Goal: Task Accomplishment & Management: Use online tool/utility

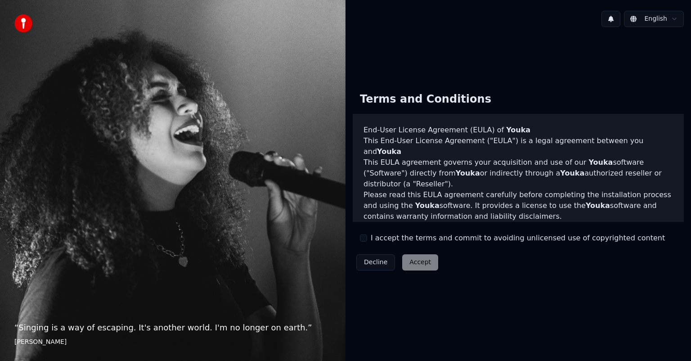
click at [365, 236] on button "I accept the terms and commit to avoiding unlicensed use of copyrighted content" at bounding box center [363, 238] width 7 height 7
click at [409, 265] on button "Accept" at bounding box center [420, 262] width 36 height 16
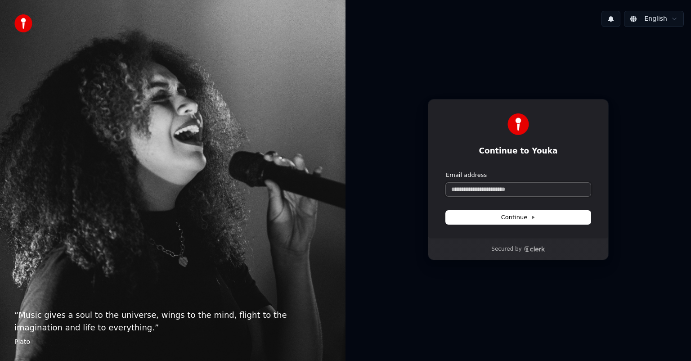
click at [488, 190] on input "Email address" at bounding box center [518, 190] width 145 height 14
click at [446, 171] on button "submit" at bounding box center [446, 171] width 0 height 0
type input "**********"
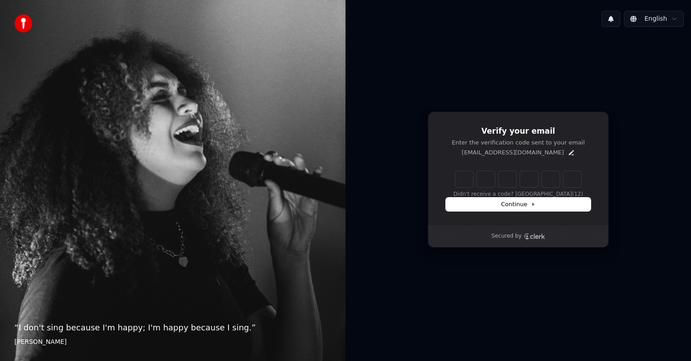
click at [467, 171] on input "Enter verification code" at bounding box center [519, 179] width 126 height 16
paste input "******"
type input "******"
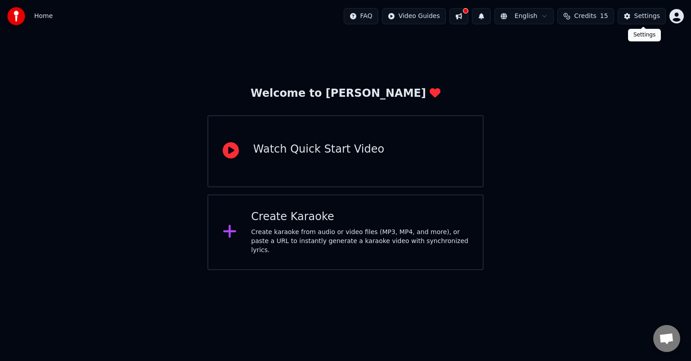
click at [666, 13] on button "Settings" at bounding box center [642, 16] width 48 height 16
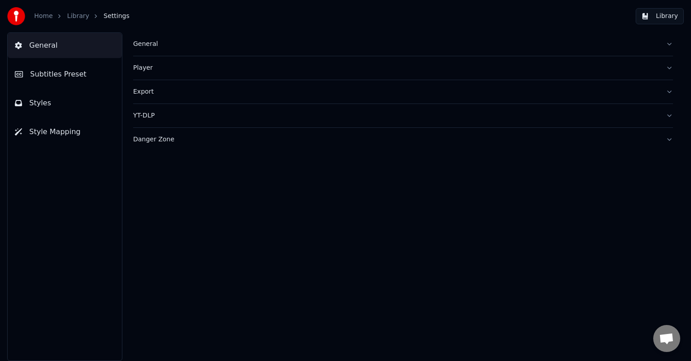
click at [199, 49] on button "General" at bounding box center [403, 43] width 540 height 23
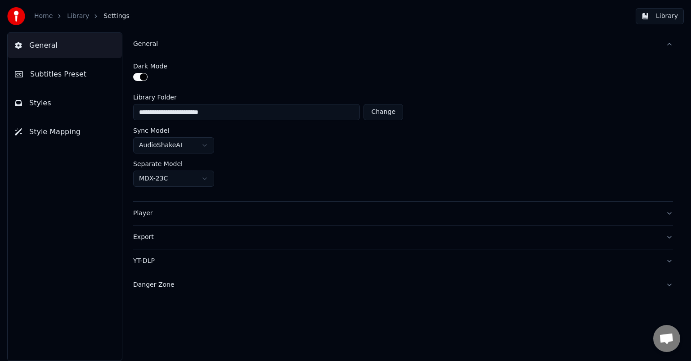
click at [202, 140] on html "**********" at bounding box center [345, 180] width 691 height 361
click at [190, 186] on div "**********" at bounding box center [403, 128] width 540 height 145
click at [205, 176] on html "**********" at bounding box center [345, 180] width 691 height 361
click at [343, 221] on button "Player" at bounding box center [403, 213] width 540 height 23
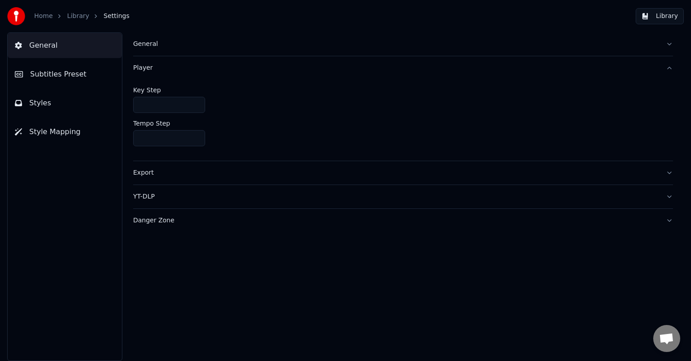
click at [370, 186] on button "YT-DLP" at bounding box center [403, 196] width 540 height 23
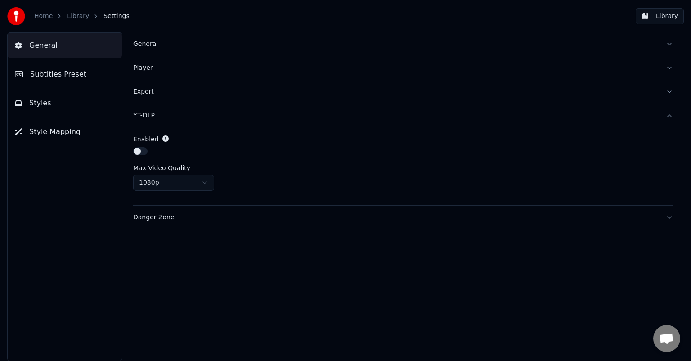
click at [373, 221] on button "Danger Zone" at bounding box center [403, 217] width 540 height 23
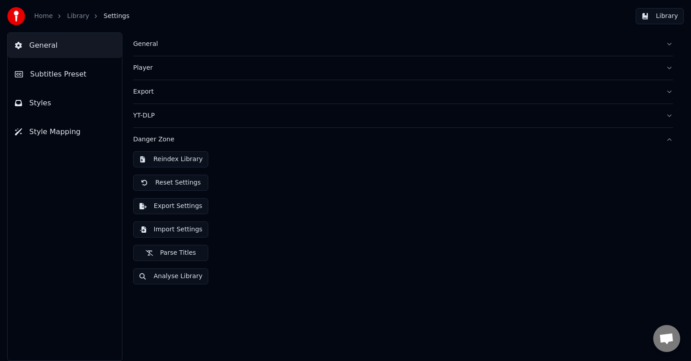
click at [50, 72] on span "Subtitles Preset" at bounding box center [58, 74] width 56 height 11
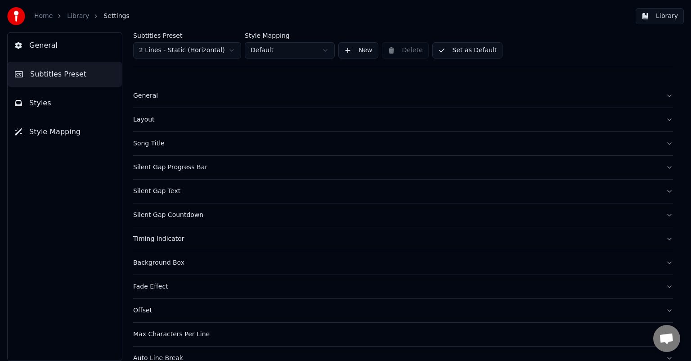
click at [178, 59] on div "Subtitles Preset 2 Lines - Static (Horizontal) Style Mapping Default New Delete…" at bounding box center [403, 49] width 540 height 34
click at [189, 50] on html "Home Library Settings Library General Subtitles Preset Styles Style Mapping Sub…" at bounding box center [345, 180] width 691 height 361
click at [41, 124] on button "Style Mapping" at bounding box center [65, 131] width 114 height 25
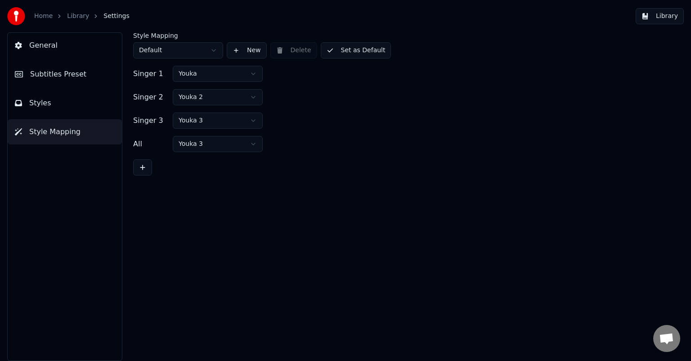
click at [49, 110] on button "Styles" at bounding box center [65, 102] width 114 height 25
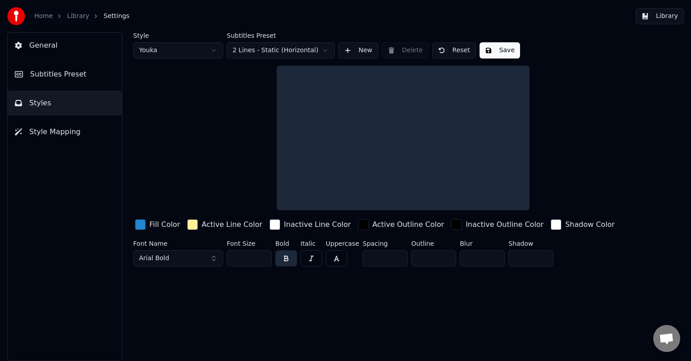
click at [59, 124] on button "Style Mapping" at bounding box center [65, 131] width 114 height 25
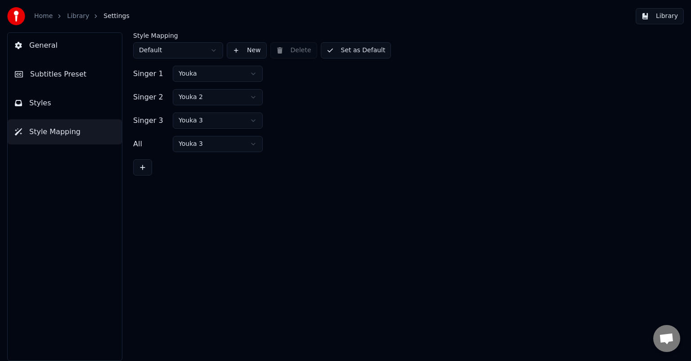
click at [47, 14] on link "Home" at bounding box center [43, 16] width 18 height 9
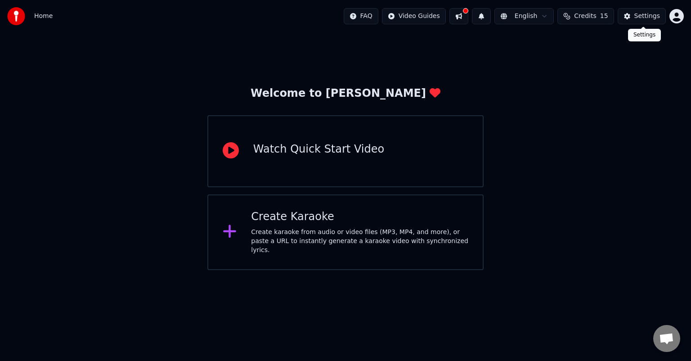
click at [650, 23] on button "Settings" at bounding box center [642, 16] width 48 height 16
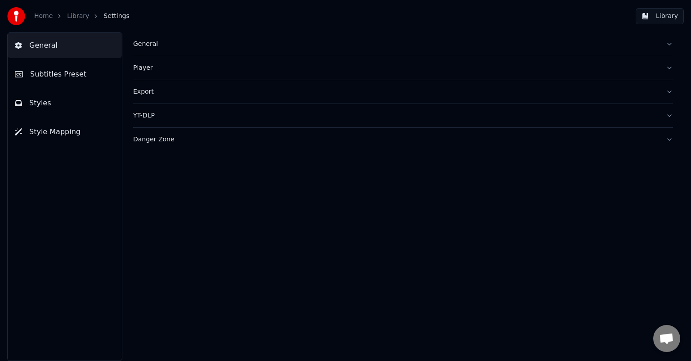
click at [86, 77] on button "Subtitles Preset" at bounding box center [65, 74] width 114 height 25
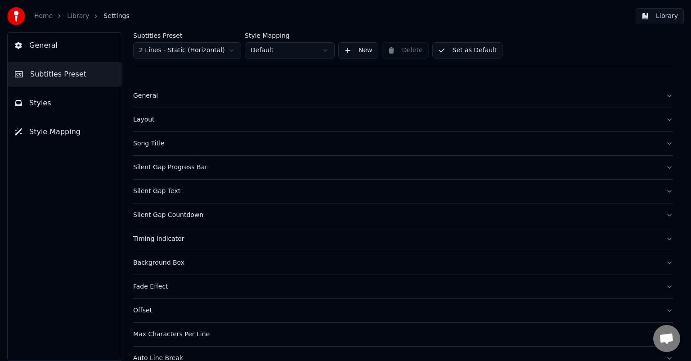
click at [61, 33] on button "General" at bounding box center [65, 45] width 114 height 25
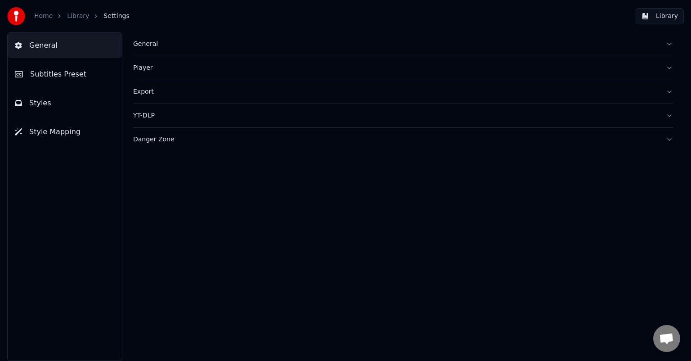
click at [32, 16] on div "Home Library Settings" at bounding box center [68, 16] width 122 height 18
click at [40, 14] on link "Home" at bounding box center [43, 16] width 18 height 9
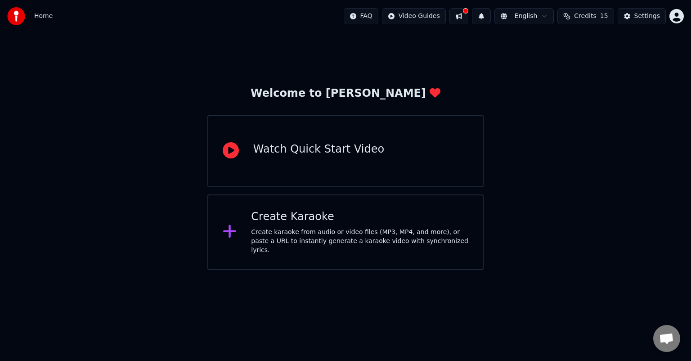
click at [469, 18] on button at bounding box center [459, 16] width 19 height 16
click at [325, 212] on div "Create Karaoke Create karaoke from audio or video files (MP3, MP4, and more), o…" at bounding box center [346, 232] width 276 height 76
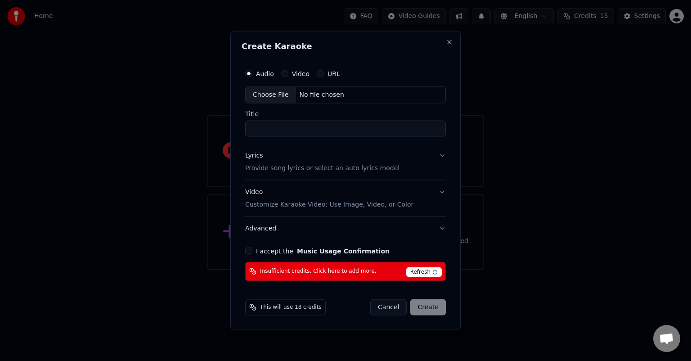
click at [261, 76] on label "Audio" at bounding box center [265, 74] width 18 height 6
click at [253, 76] on button "Audio" at bounding box center [248, 73] width 7 height 7
click at [296, 94] on div "No file chosen" at bounding box center [322, 94] width 52 height 9
type input "**********"
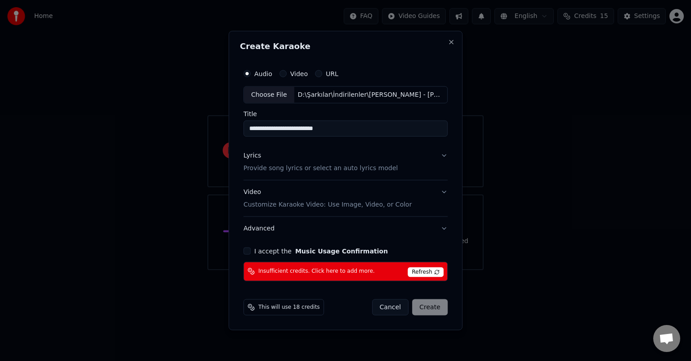
click at [356, 155] on div "Lyrics Provide song lyrics or select an auto lyrics model" at bounding box center [321, 162] width 154 height 22
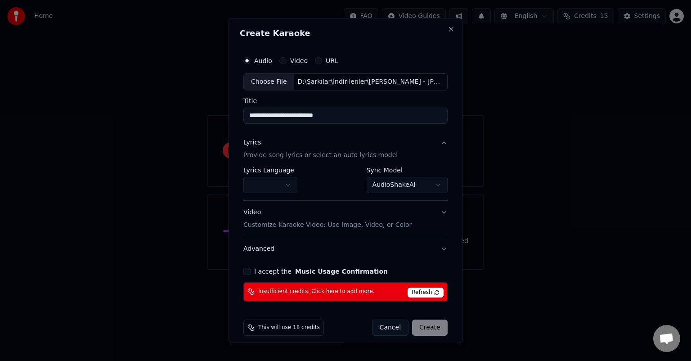
click at [275, 181] on button "button" at bounding box center [271, 185] width 54 height 16
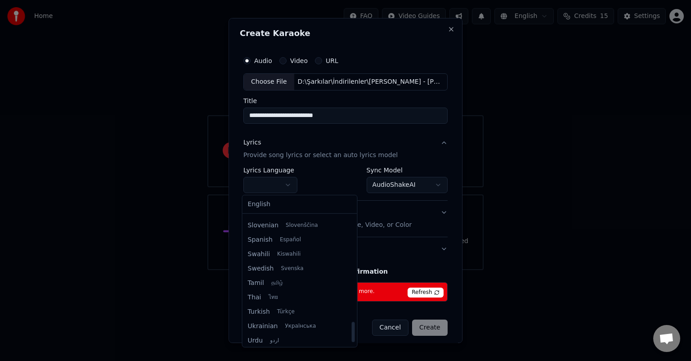
scroll to position [675, 0]
select select "**"
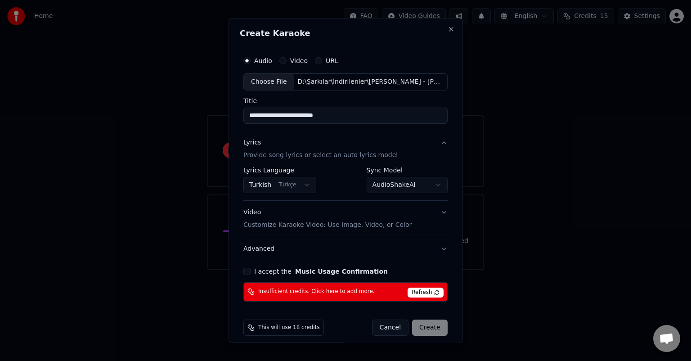
click at [414, 221] on button "Video Customize Karaoke Video: Use Image, Video, or Color" at bounding box center [346, 219] width 204 height 36
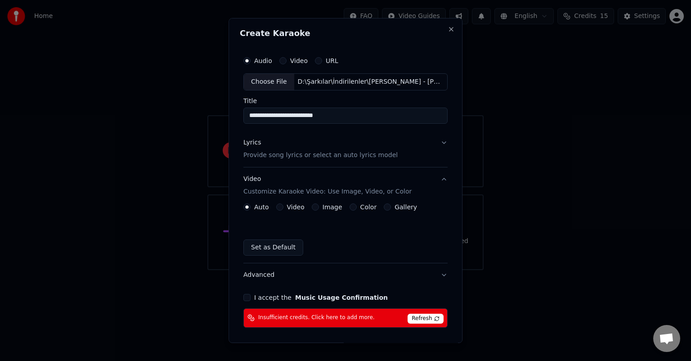
click at [426, 186] on button "Video Customize Karaoke Video: Use Image, Video, or Color" at bounding box center [346, 185] width 204 height 36
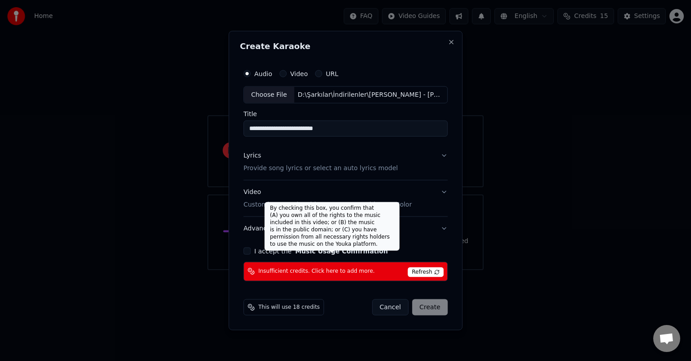
click at [324, 252] on button "Music Usage Confirmation" at bounding box center [341, 251] width 93 height 6
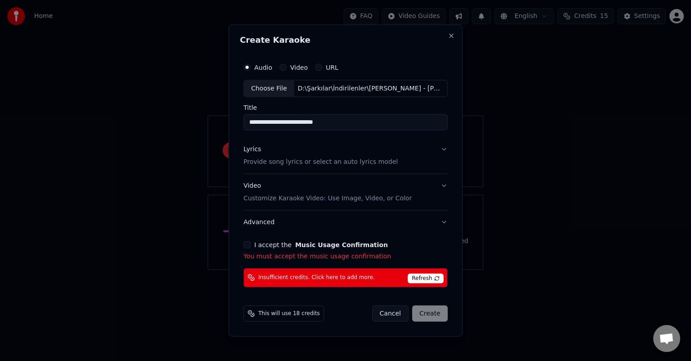
click at [253, 245] on div "I accept the Music Usage Confirmation" at bounding box center [346, 244] width 204 height 7
click at [254, 243] on div "I accept the Music Usage Confirmation" at bounding box center [346, 244] width 204 height 7
click at [275, 242] on label "I accept the Music Usage Confirmation" at bounding box center [321, 244] width 134 height 6
click at [251, 242] on button "I accept the Music Usage Confirmation" at bounding box center [247, 244] width 7 height 7
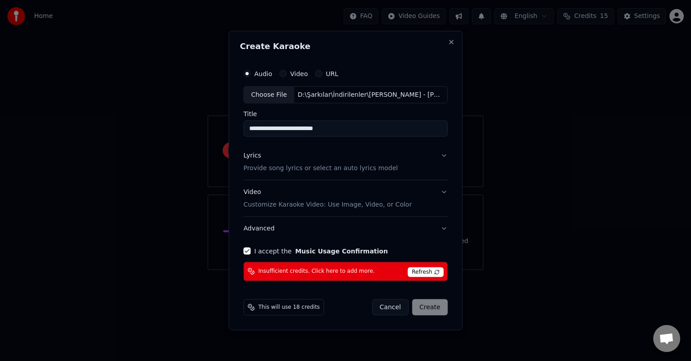
click at [255, 249] on div "I accept the Music Usage Confirmation" at bounding box center [346, 250] width 204 height 7
click at [253, 249] on div "I accept the Music Usage Confirmation" at bounding box center [346, 250] width 204 height 7
click at [256, 248] on div "I accept the Music Usage Confirmation" at bounding box center [346, 250] width 204 height 7
click at [251, 248] on button "I accept the Music Usage Confirmation" at bounding box center [247, 250] width 7 height 7
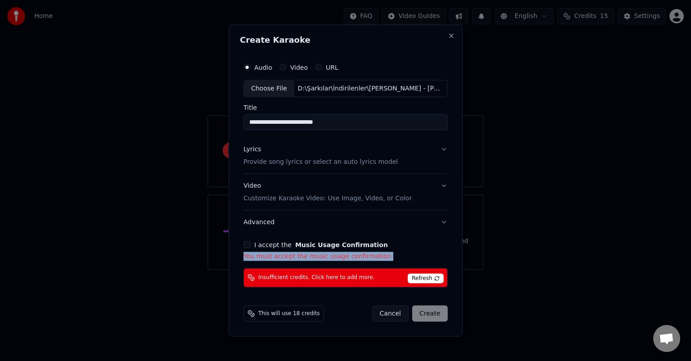
click at [247, 244] on button "I accept the Music Usage Confirmation" at bounding box center [247, 244] width 7 height 7
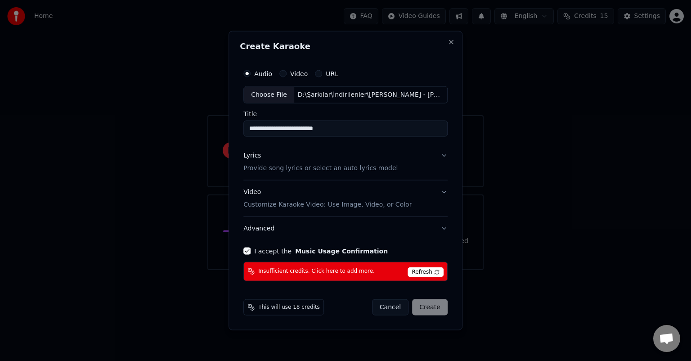
click at [417, 271] on span "Refresh" at bounding box center [426, 272] width 36 height 10
click at [403, 303] on button "Cancel" at bounding box center [390, 307] width 36 height 16
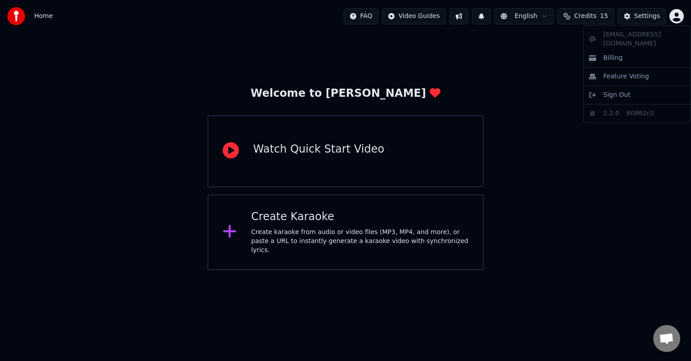
click at [677, 13] on html "Home FAQ Video Guides English Credits 15 Settings Welcome to Youka Watch Quick …" at bounding box center [345, 135] width 691 height 270
click at [649, 15] on html "Home FAQ Video Guides English Credits 15 Settings Welcome to Youka Watch Quick …" at bounding box center [345, 135] width 691 height 270
click at [649, 15] on div "Settings" at bounding box center [648, 16] width 26 height 9
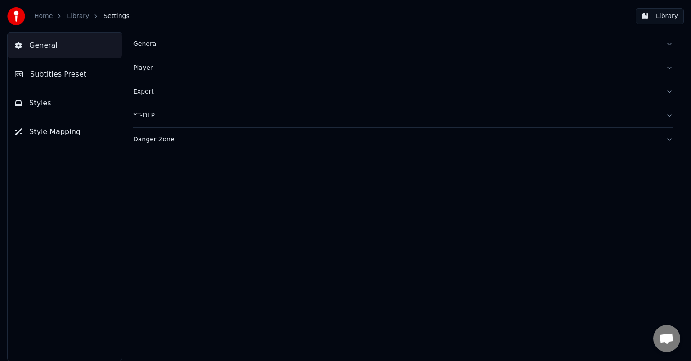
click at [158, 130] on button "Danger Zone" at bounding box center [403, 139] width 540 height 23
